Goal: Find specific page/section: Find specific page/section

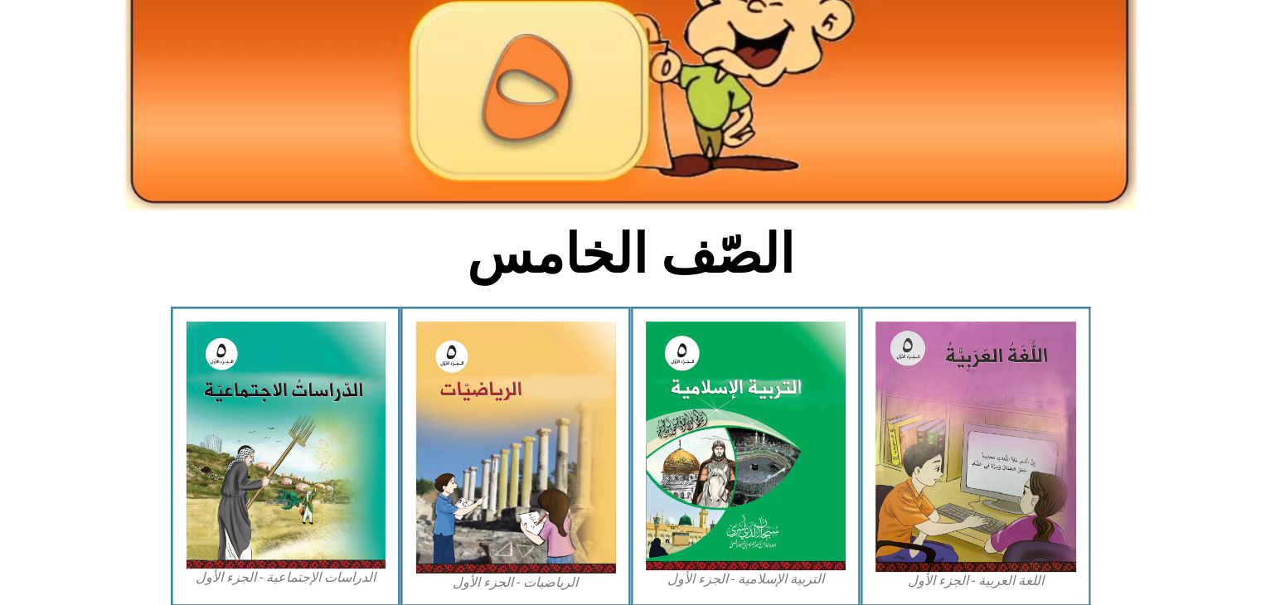
scroll to position [219, 0]
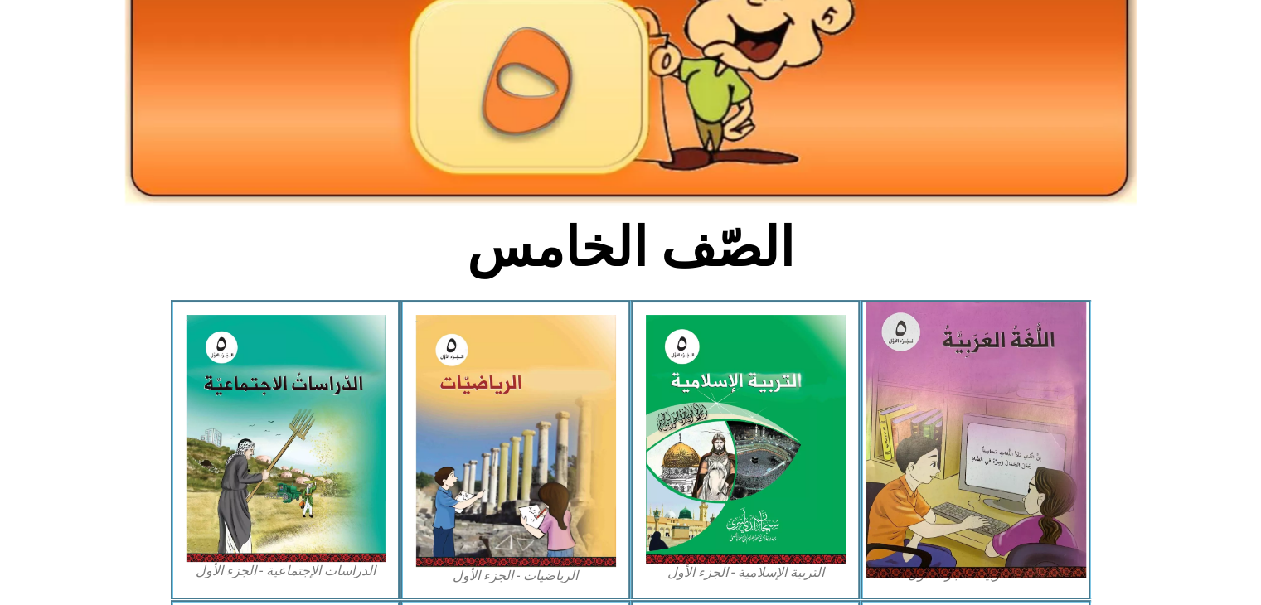
click at [939, 422] on img at bounding box center [975, 440] width 220 height 275
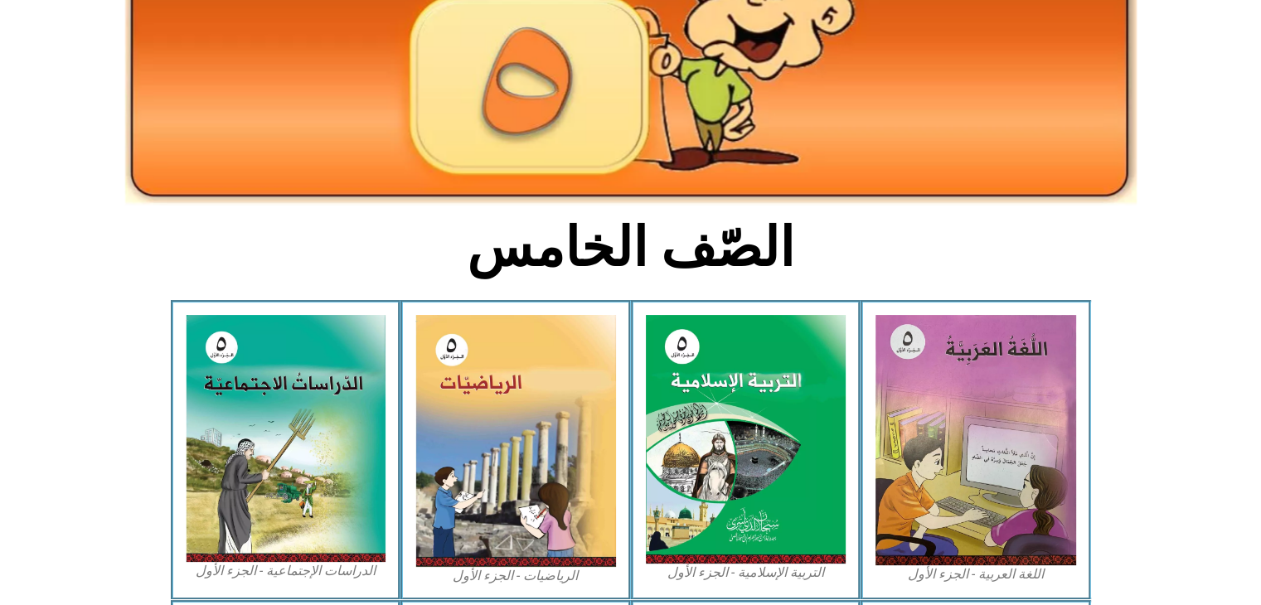
click at [979, 568] on figcaption "اللغة العربية - الجزء الأول​" at bounding box center [975, 574] width 201 height 18
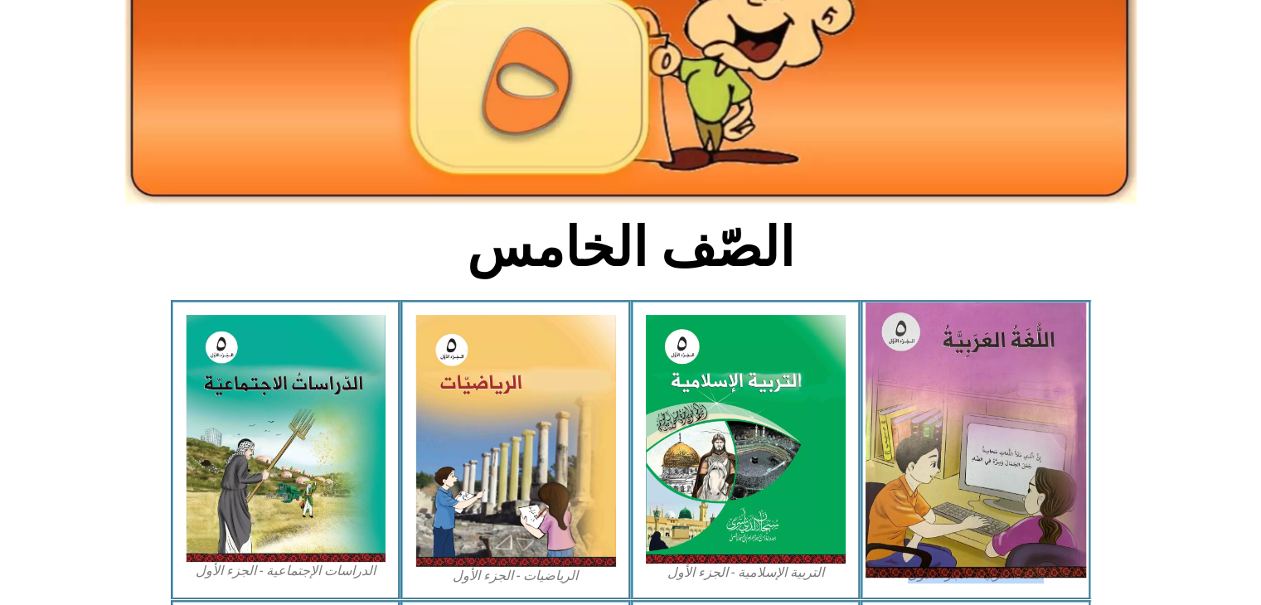
click at [992, 424] on img at bounding box center [975, 440] width 220 height 275
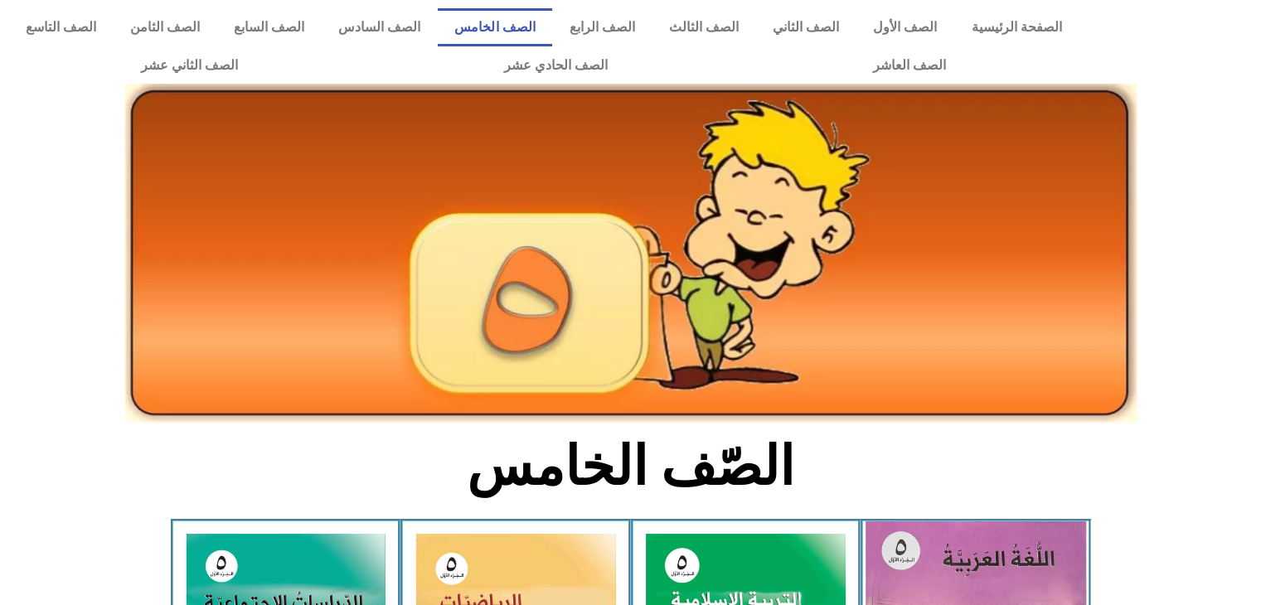
drag, startPoint x: 985, startPoint y: 571, endPoint x: 984, endPoint y: 562, distance: 9.3
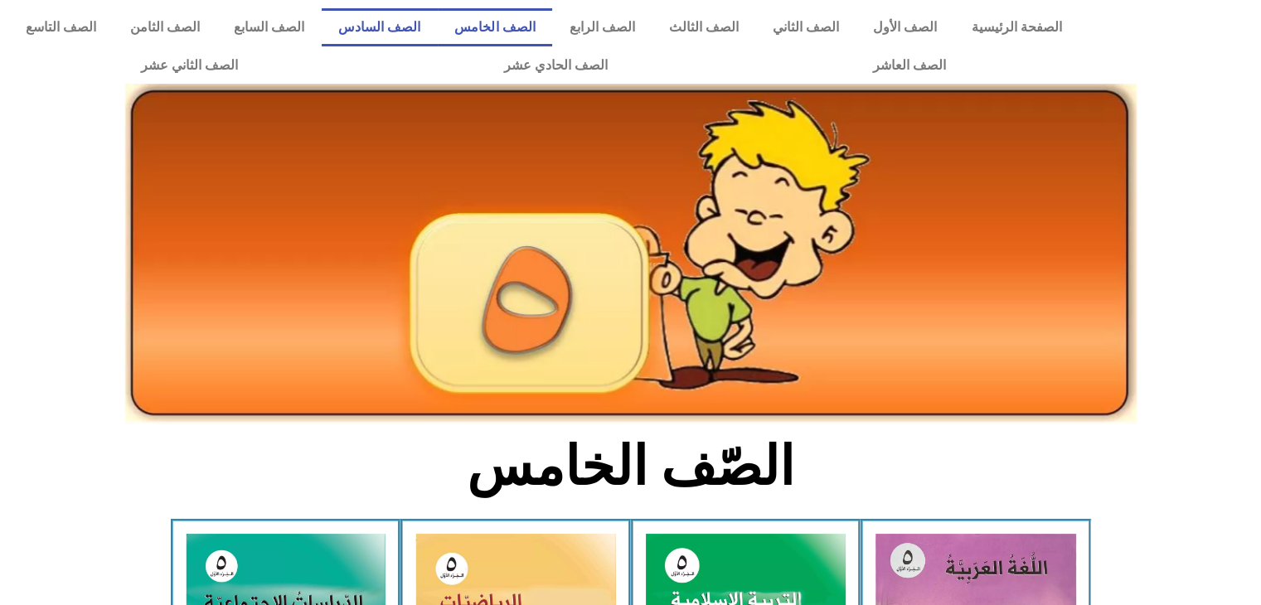
click at [433, 22] on link "الصف السادس" at bounding box center [380, 27] width 116 height 38
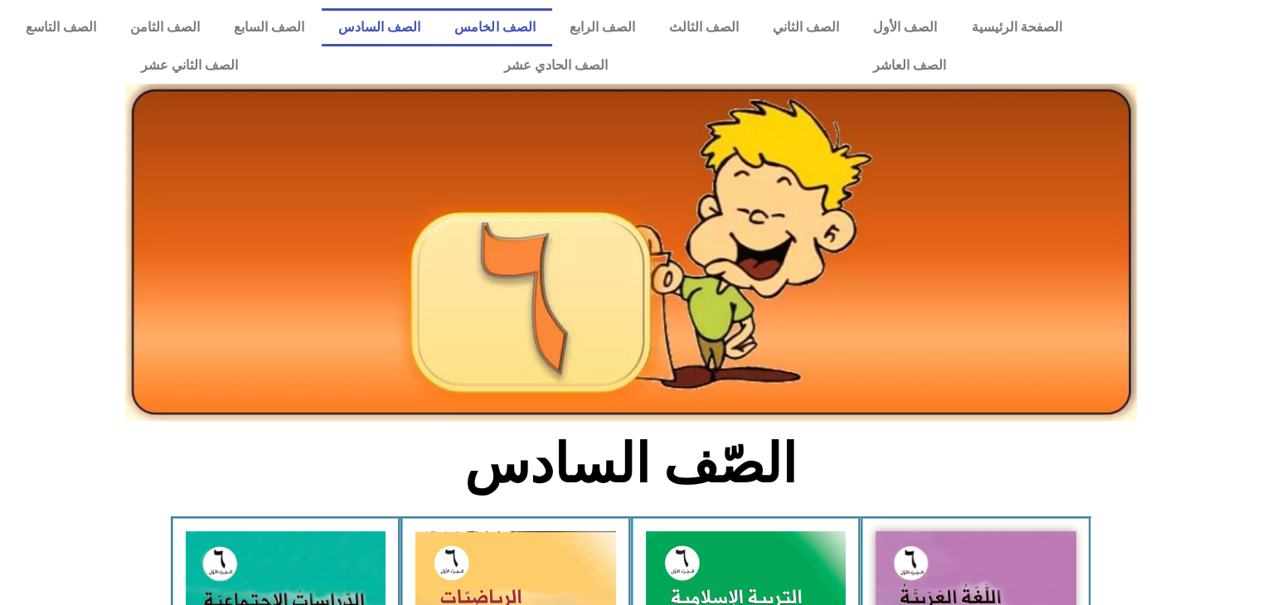
click at [530, 20] on link "الصف الخامس" at bounding box center [495, 27] width 114 height 38
click at [550, 19] on link "الصف الخامس" at bounding box center [495, 27] width 114 height 38
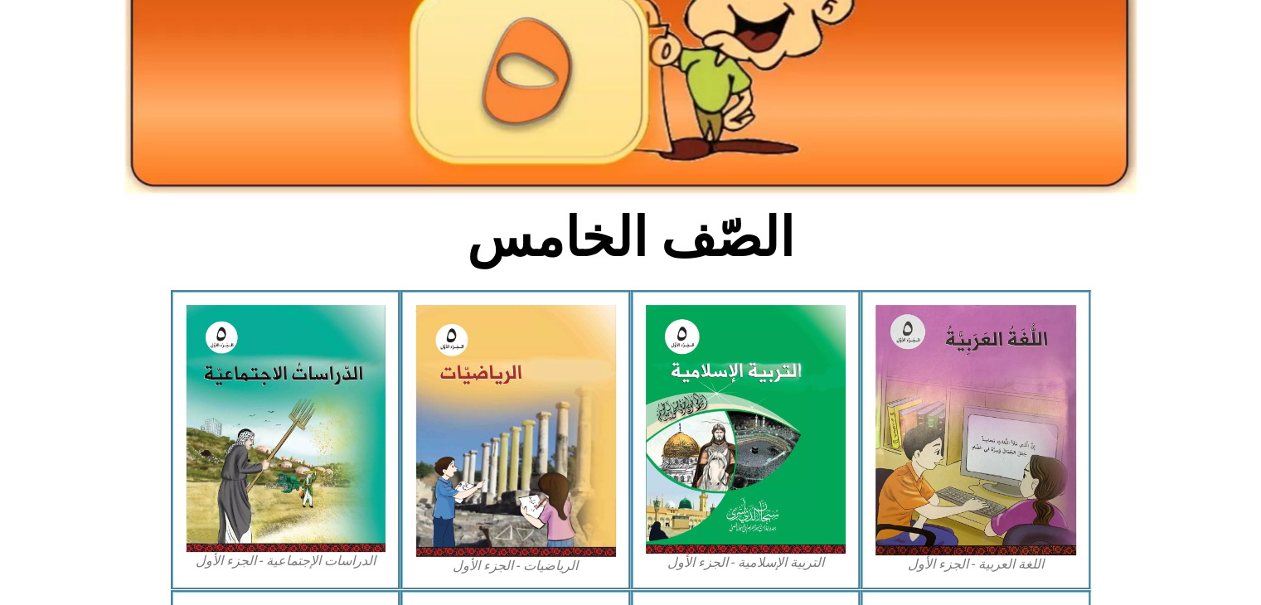
scroll to position [332, 0]
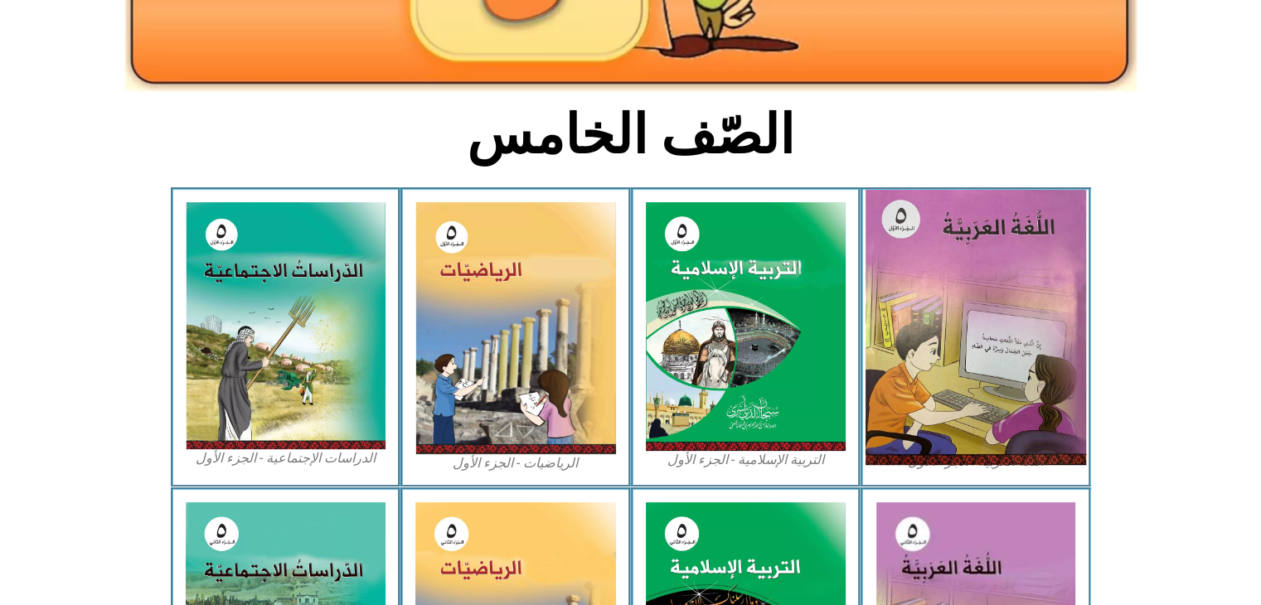
click at [942, 419] on img at bounding box center [975, 327] width 220 height 275
drag, startPoint x: 942, startPoint y: 419, endPoint x: 981, endPoint y: 349, distance: 79.8
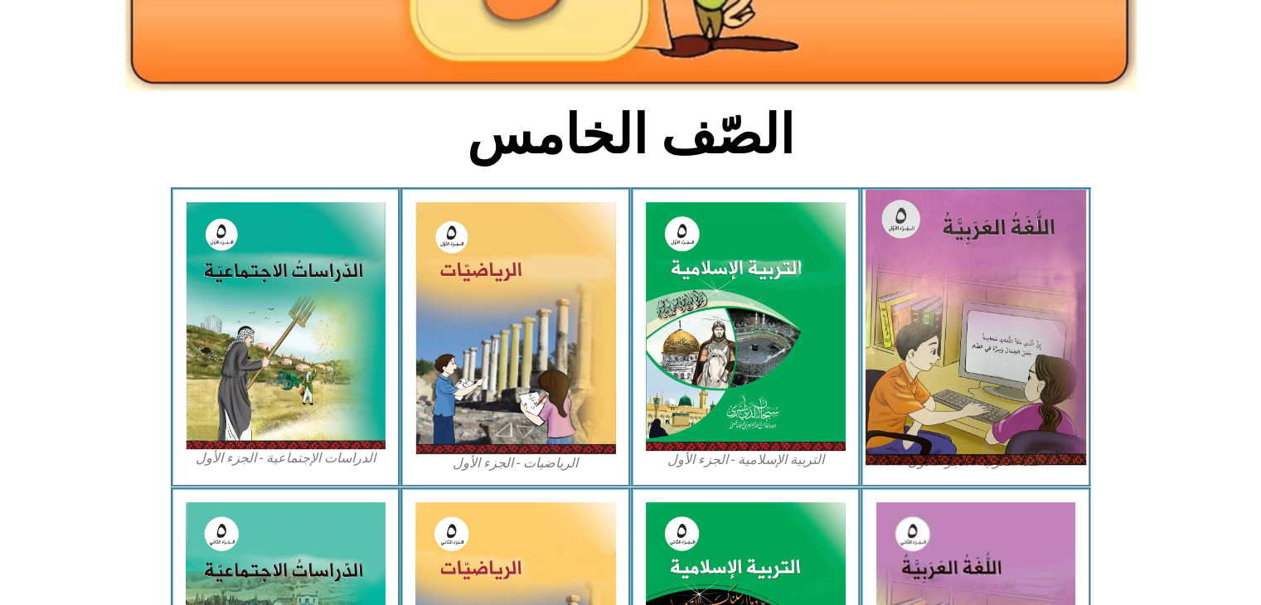
click at [981, 349] on img at bounding box center [975, 327] width 220 height 275
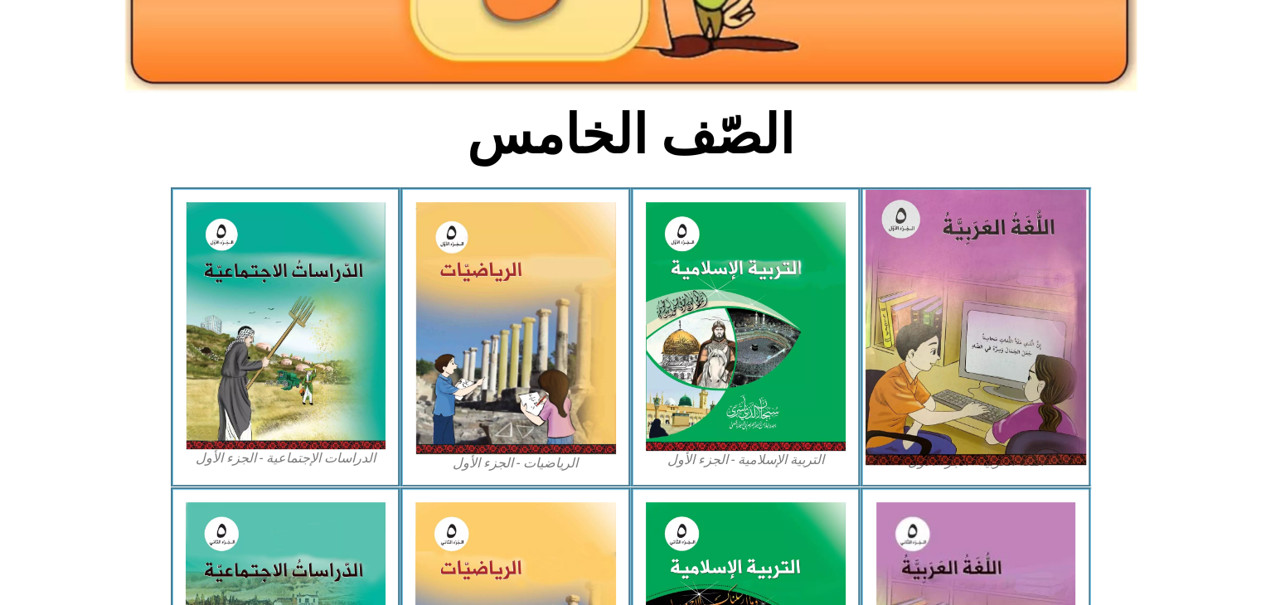
click at [981, 349] on img at bounding box center [975, 327] width 220 height 275
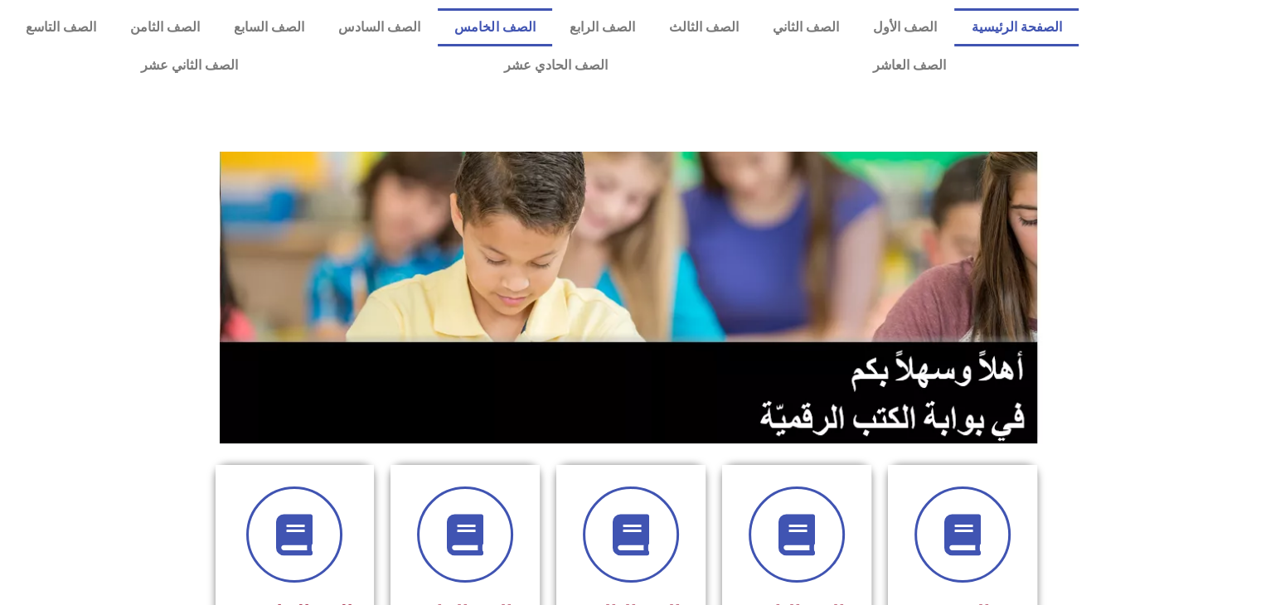
click at [548, 24] on link "الصف الخامس" at bounding box center [495, 27] width 114 height 38
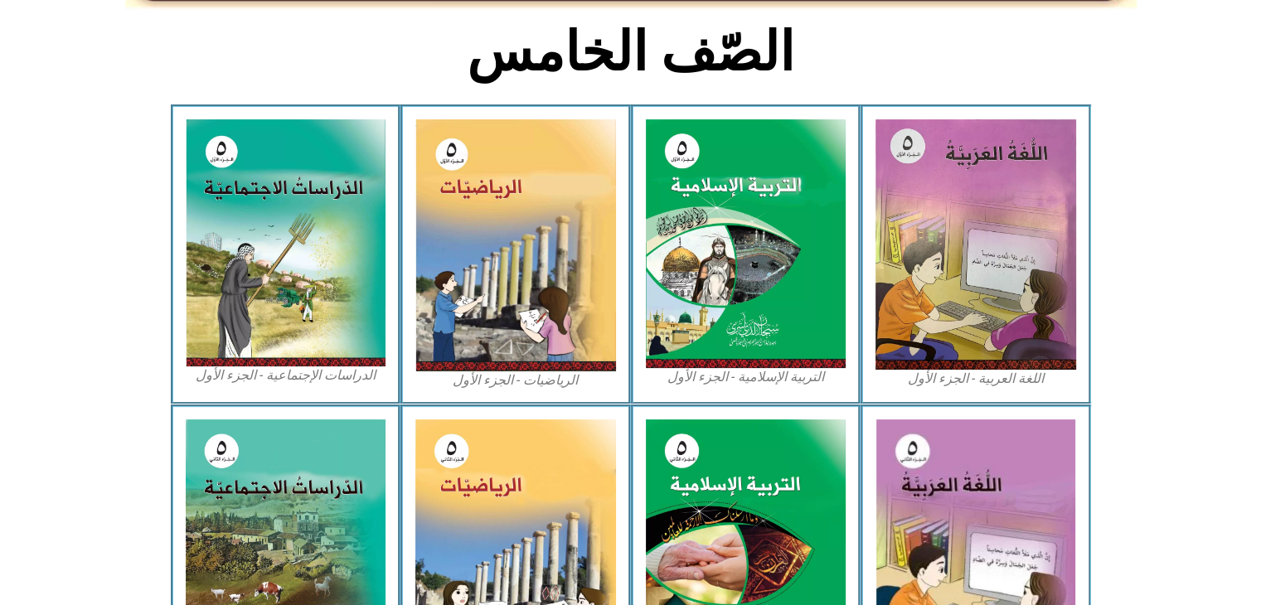
scroll to position [440, 0]
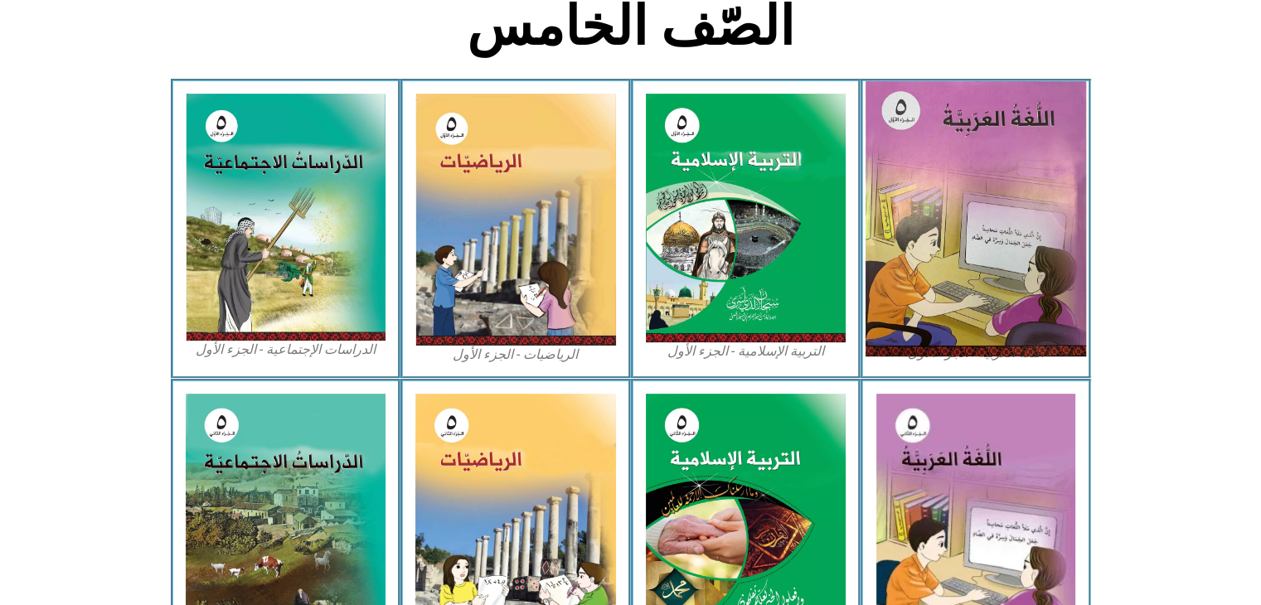
click at [968, 259] on img at bounding box center [975, 218] width 220 height 275
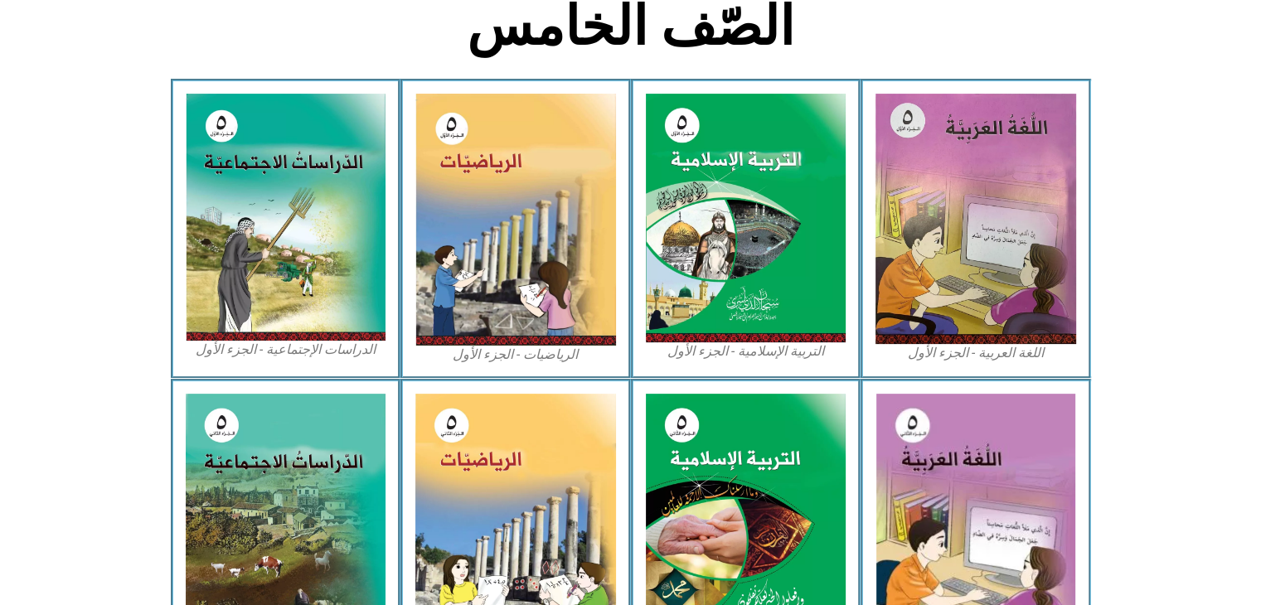
click at [960, 351] on figcaption "اللغة العربية - الجزء الأول​" at bounding box center [975, 353] width 201 height 18
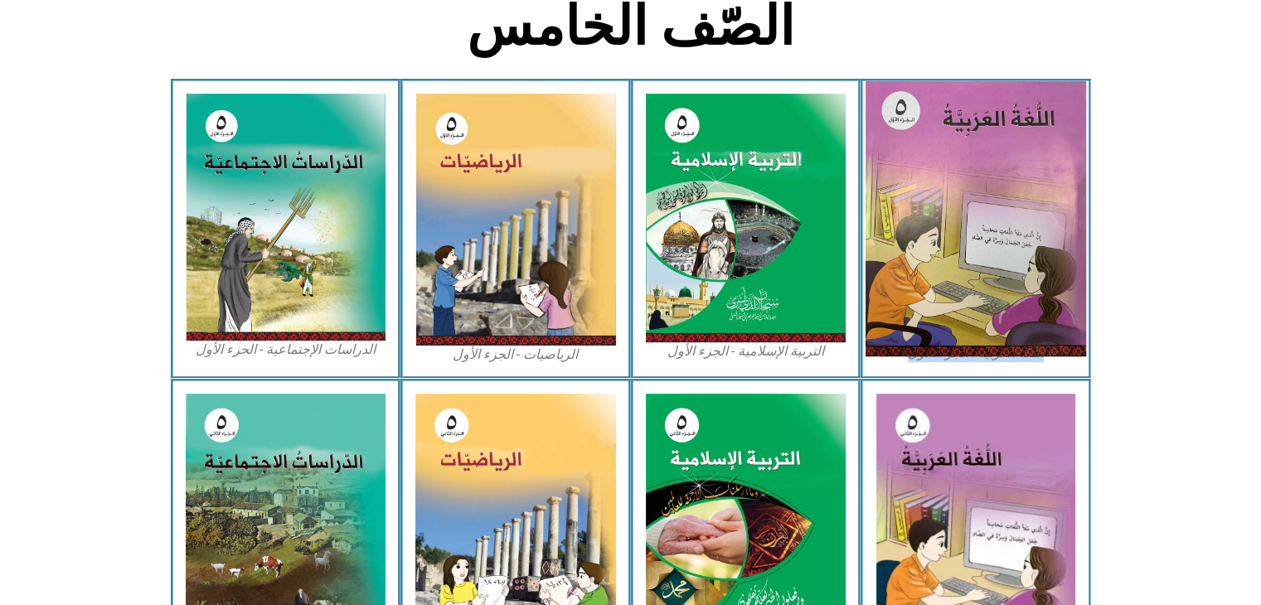
click at [958, 249] on img at bounding box center [975, 218] width 220 height 275
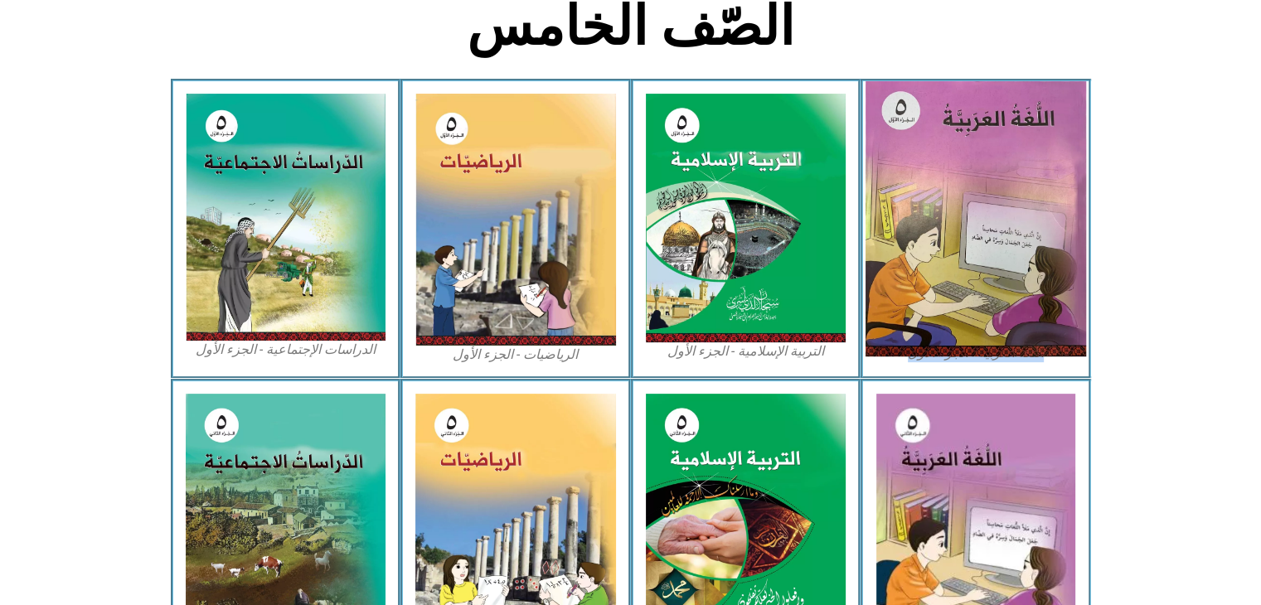
click at [958, 249] on img at bounding box center [975, 218] width 220 height 275
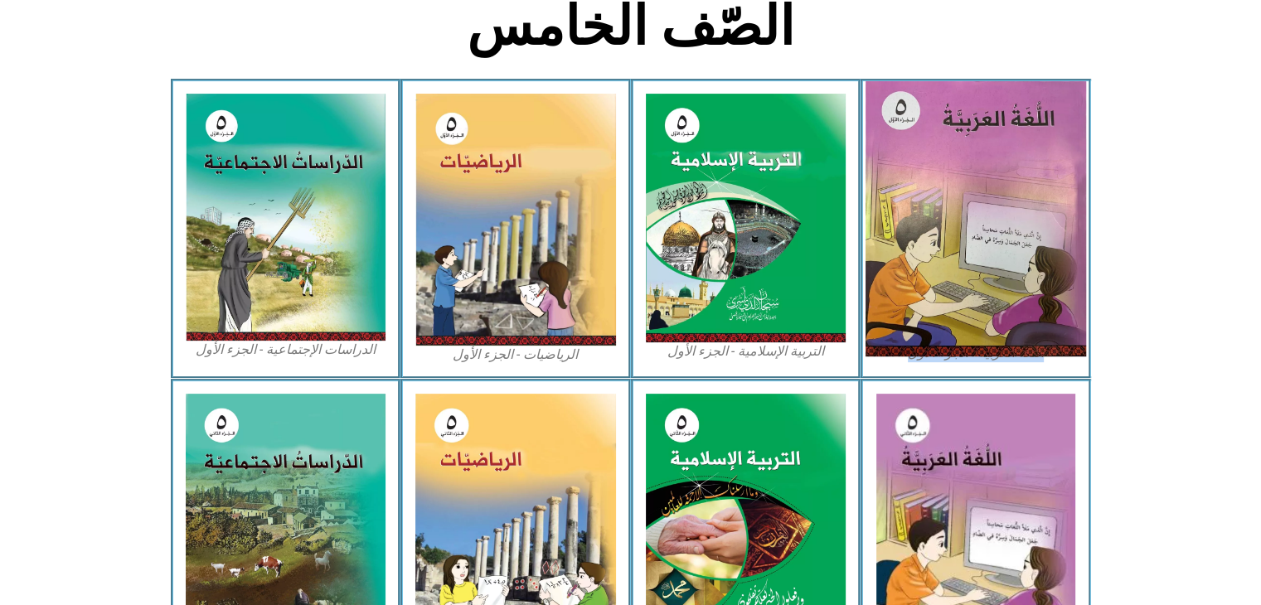
click at [958, 249] on img at bounding box center [975, 218] width 220 height 275
click at [1043, 221] on img at bounding box center [975, 218] width 220 height 275
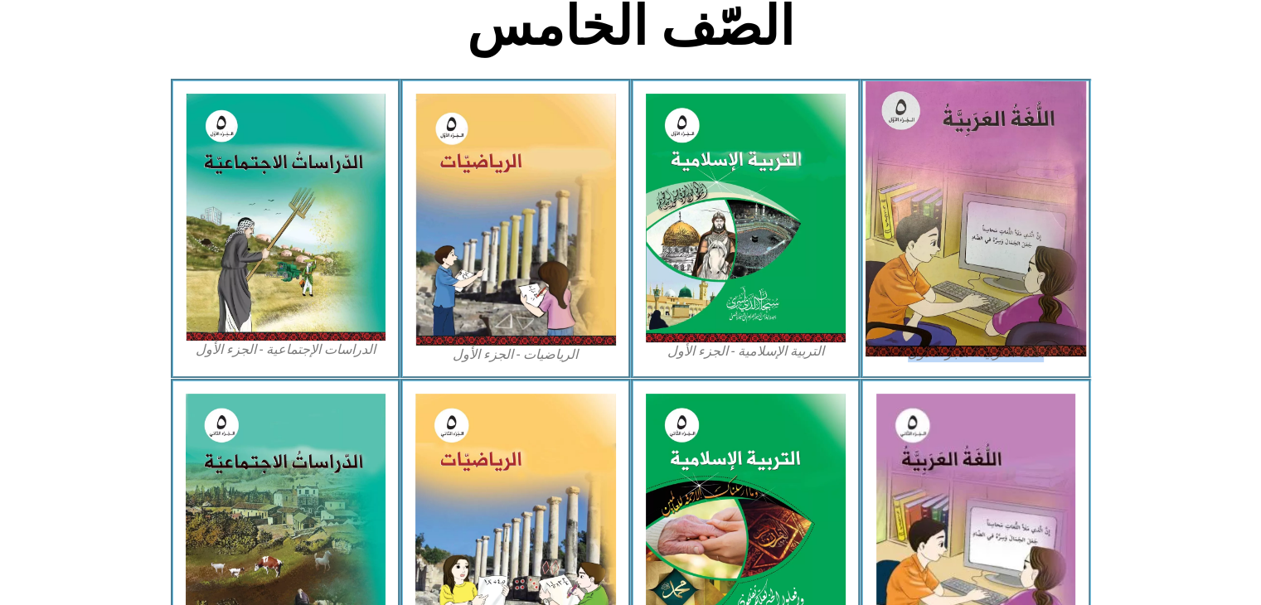
click at [1043, 221] on img at bounding box center [975, 218] width 220 height 275
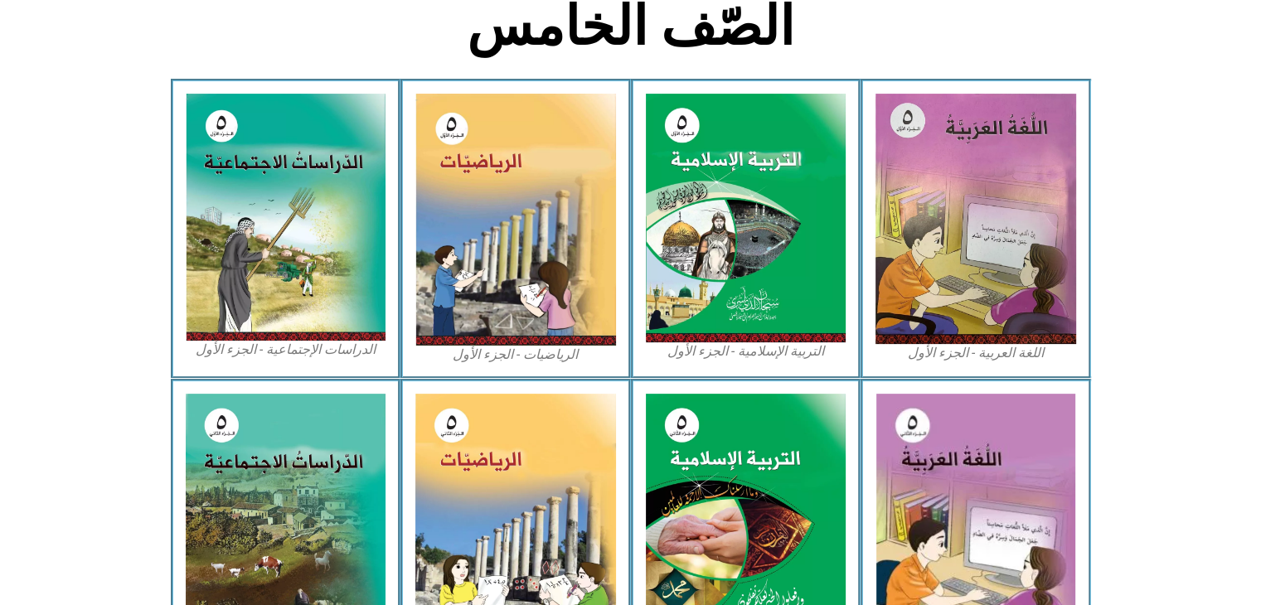
click at [1174, 225] on section "اللغة العربية - الجزء الأول​ التربية الإسلامية - الجزء الأول الرياضيات - الجزء …" at bounding box center [630, 229] width 1261 height 300
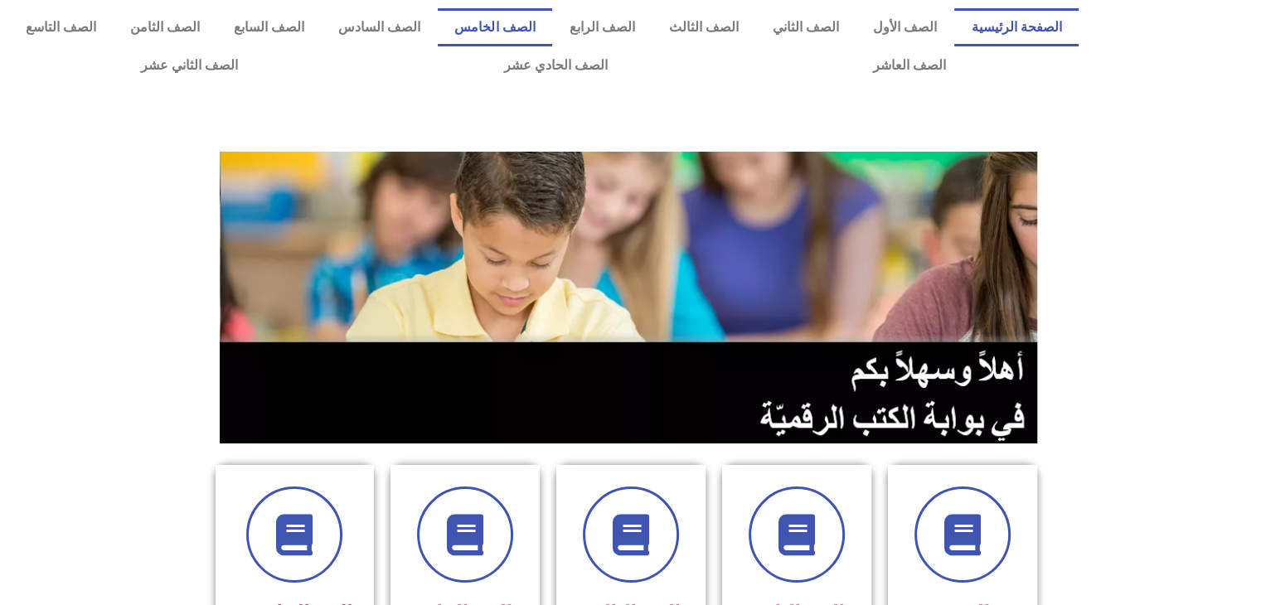
click at [542, 18] on link "الصف الخامس" at bounding box center [495, 27] width 114 height 38
